Goal: Book appointment/travel/reservation

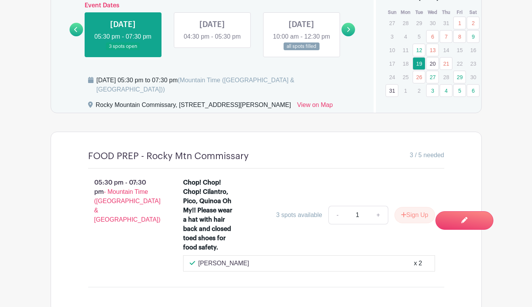
scroll to position [536, 0]
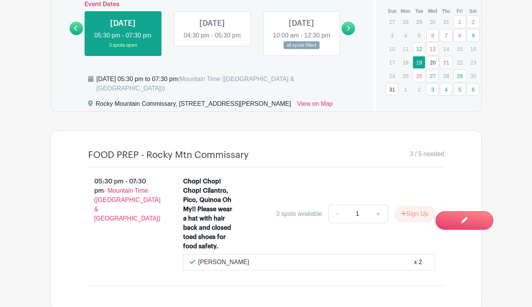
click at [431, 63] on link "20" at bounding box center [432, 62] width 13 height 13
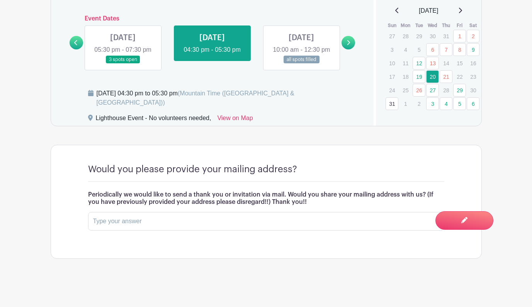
scroll to position [524, 0]
click at [446, 73] on link "21" at bounding box center [445, 76] width 13 height 13
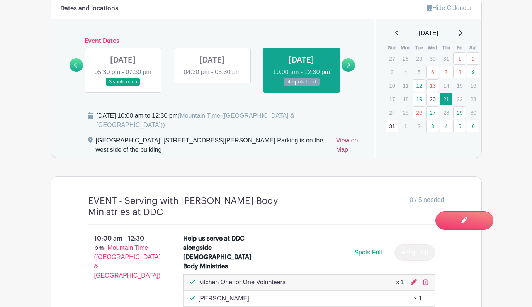
scroll to position [496, 0]
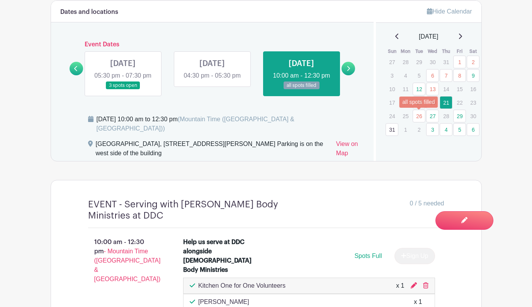
click at [417, 116] on link "26" at bounding box center [418, 116] width 13 height 13
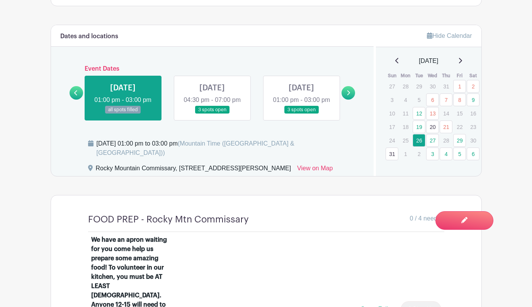
scroll to position [470, 0]
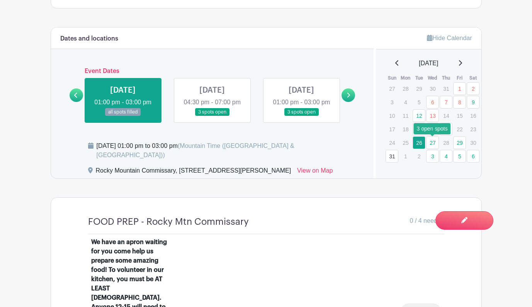
click at [432, 145] on link "27" at bounding box center [432, 142] width 13 height 13
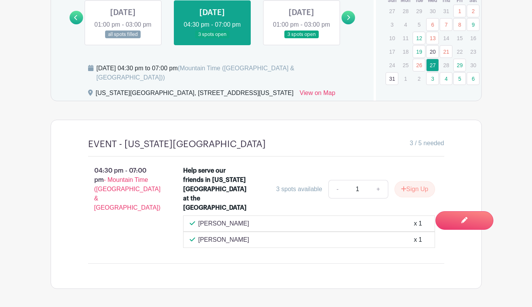
scroll to position [548, 0]
click at [460, 69] on link "29" at bounding box center [459, 64] width 13 height 13
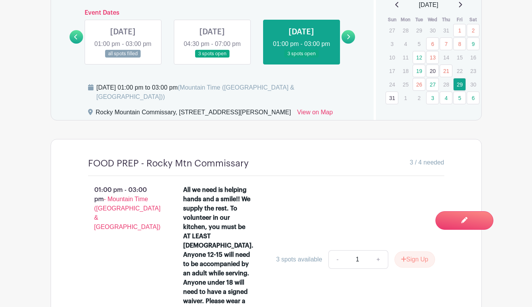
scroll to position [525, 0]
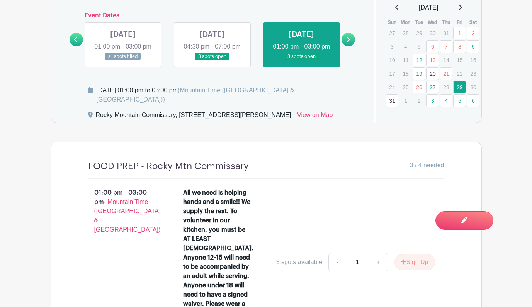
click at [392, 100] on link "31" at bounding box center [391, 100] width 13 height 13
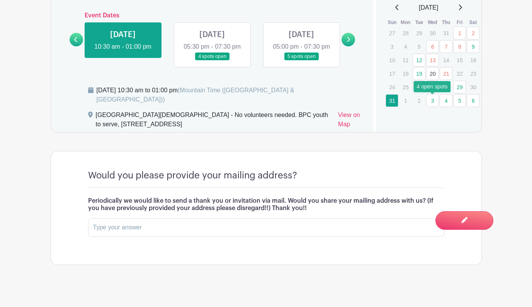
click at [436, 100] on link "3" at bounding box center [432, 100] width 13 height 13
